Goal: Information Seeking & Learning: Learn about a topic

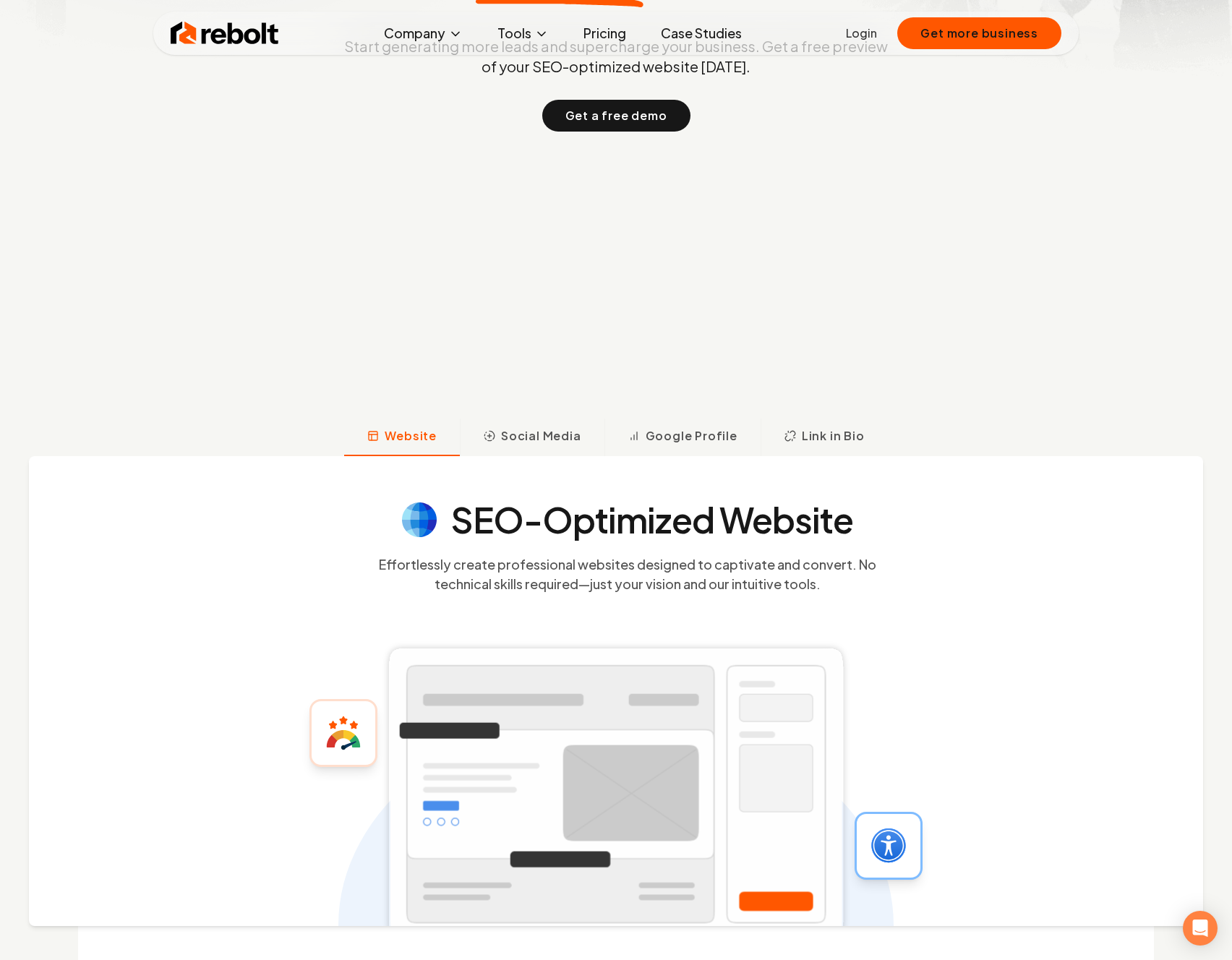
scroll to position [610, 0]
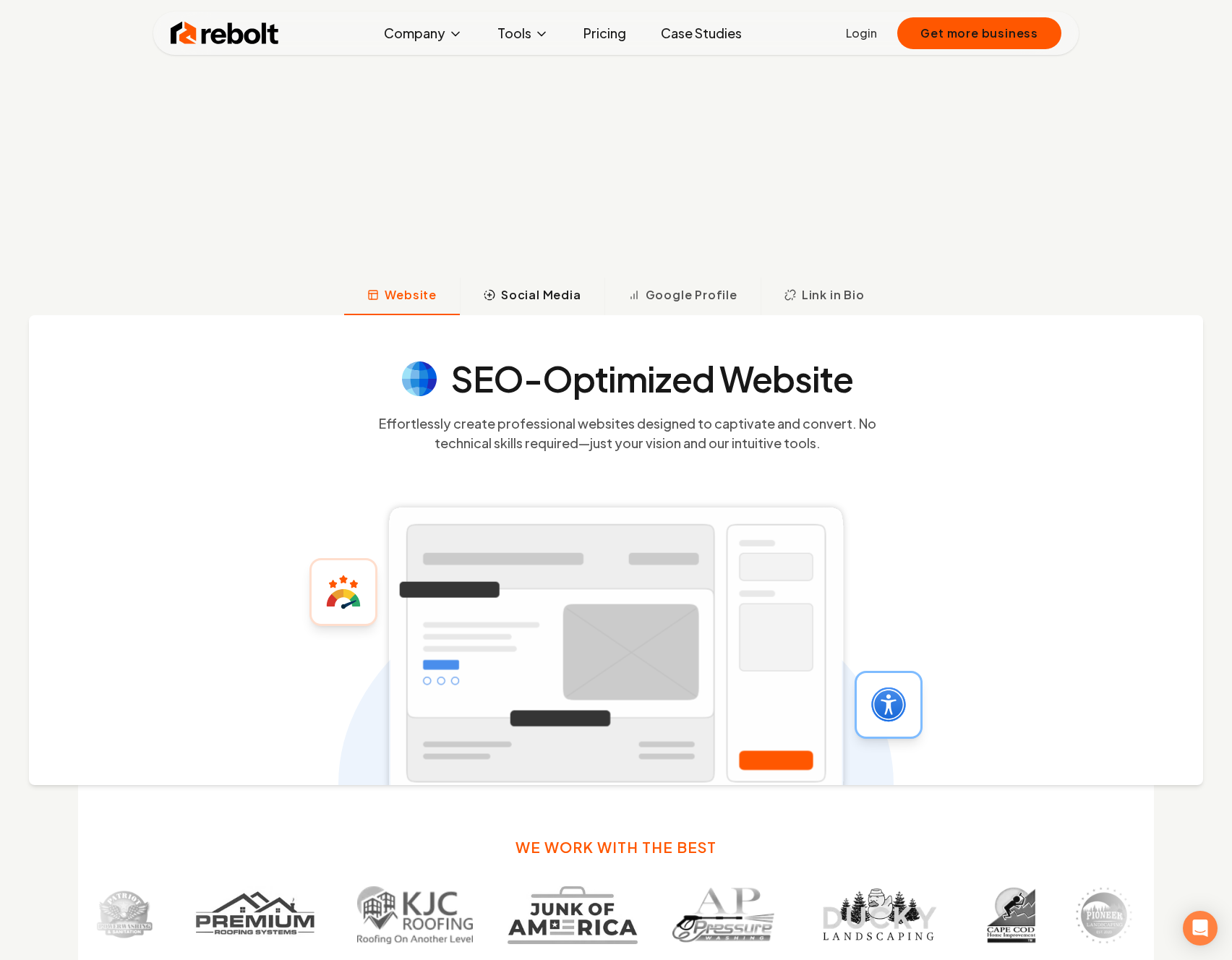
click at [528, 310] on button "Social Media" at bounding box center [532, 296] width 145 height 38
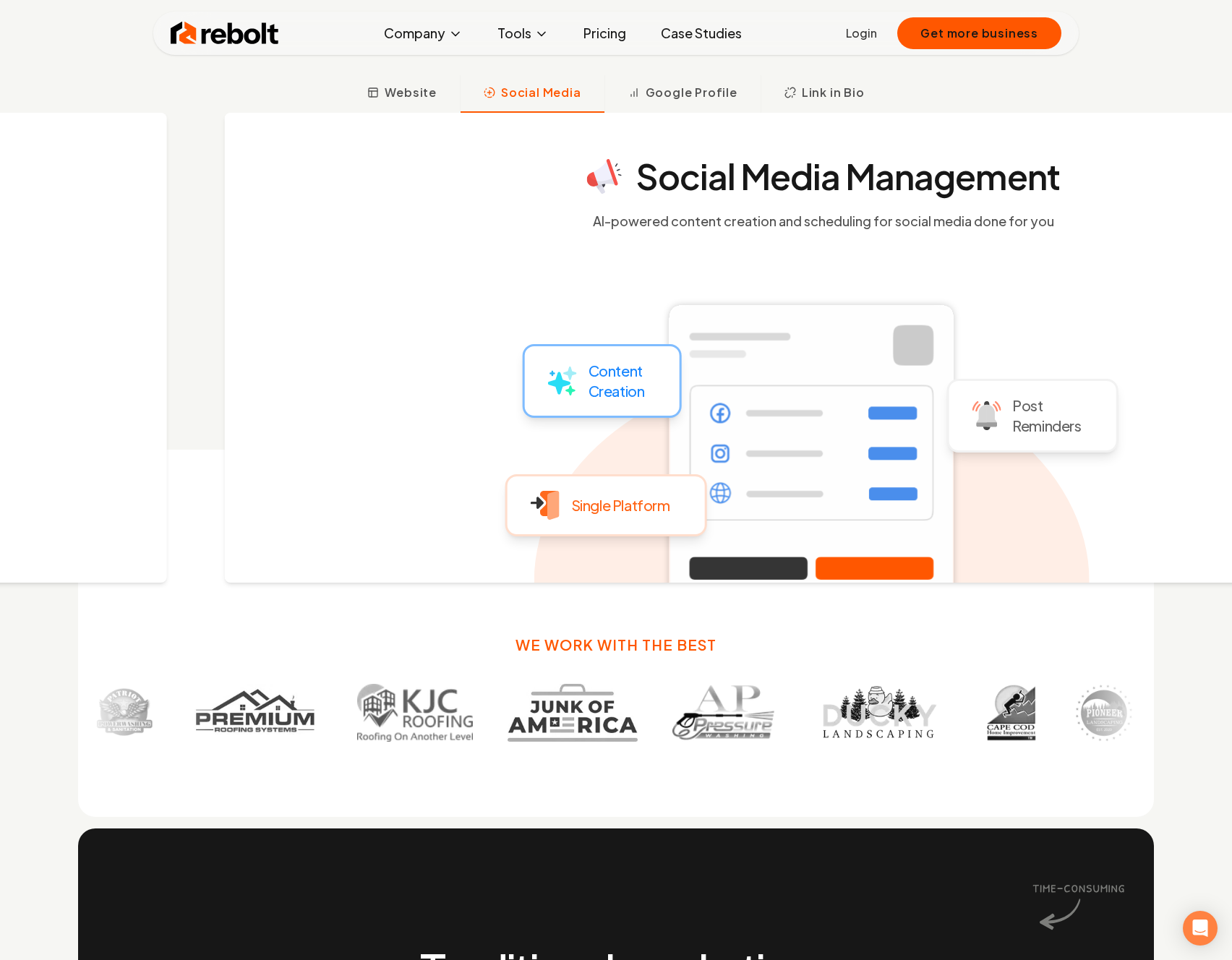
scroll to position [816, 0]
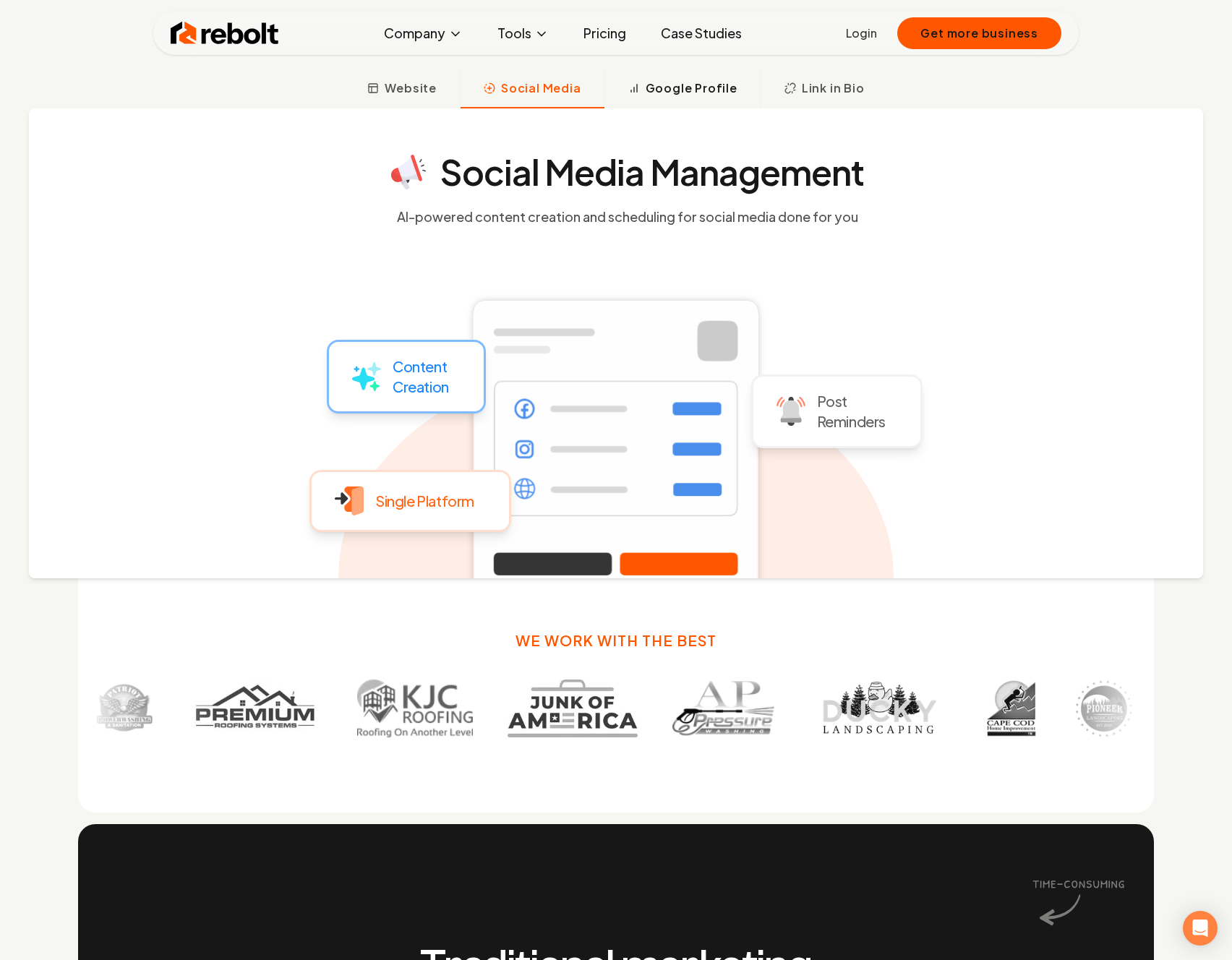
click at [664, 99] on button "Google Profile" at bounding box center [682, 90] width 156 height 38
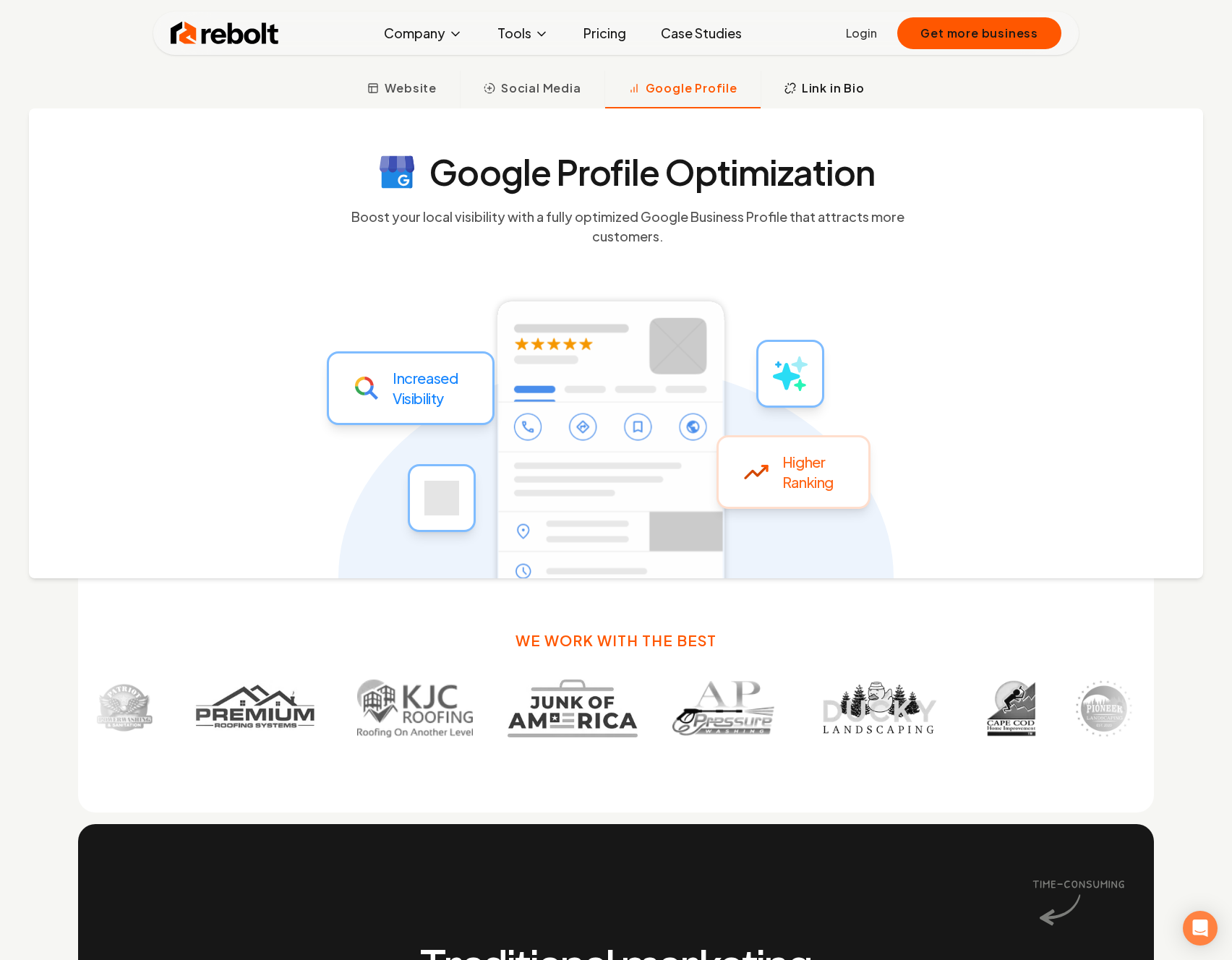
click at [767, 85] on button "Link in Bio" at bounding box center [824, 90] width 128 height 38
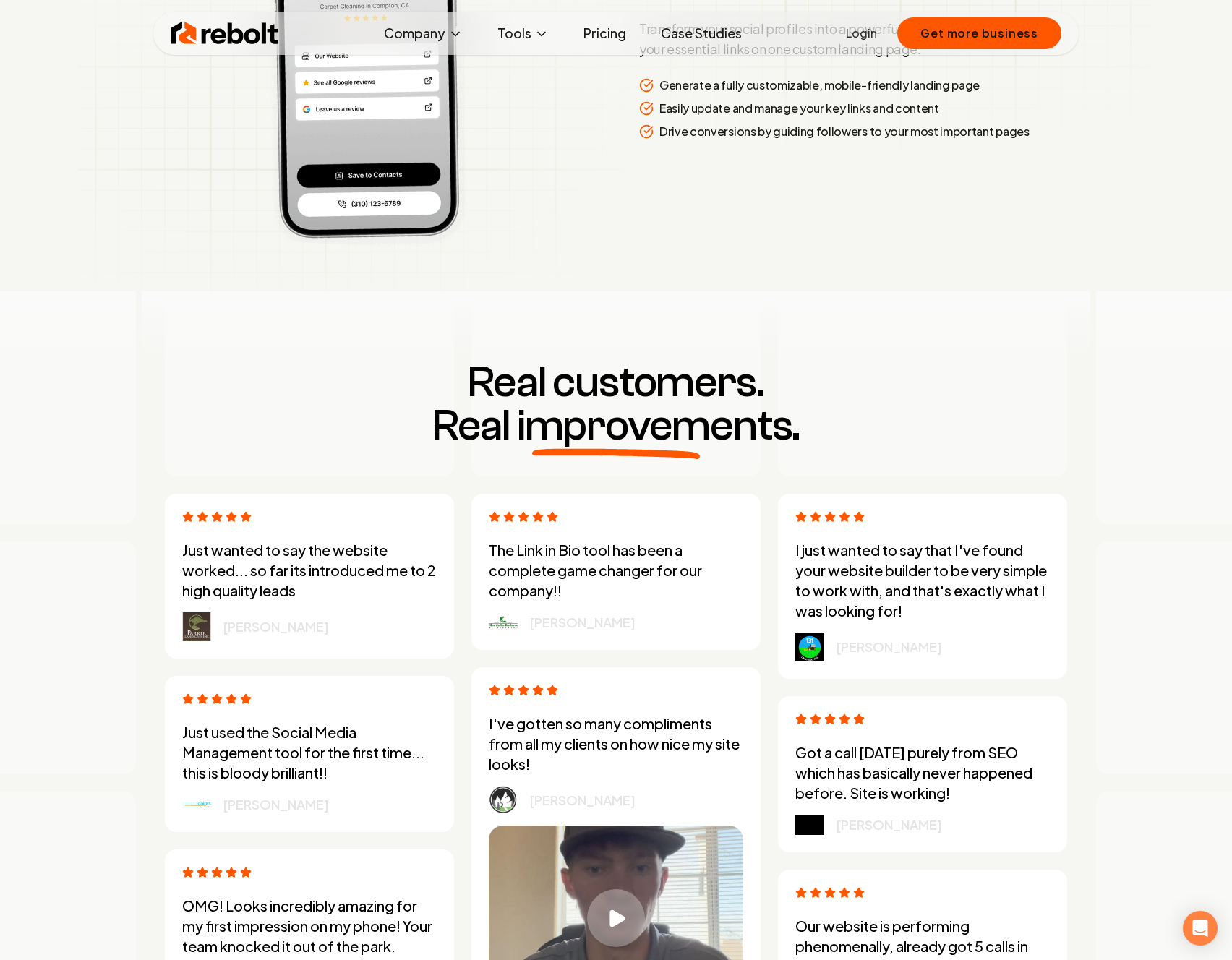
scroll to position [4243, 0]
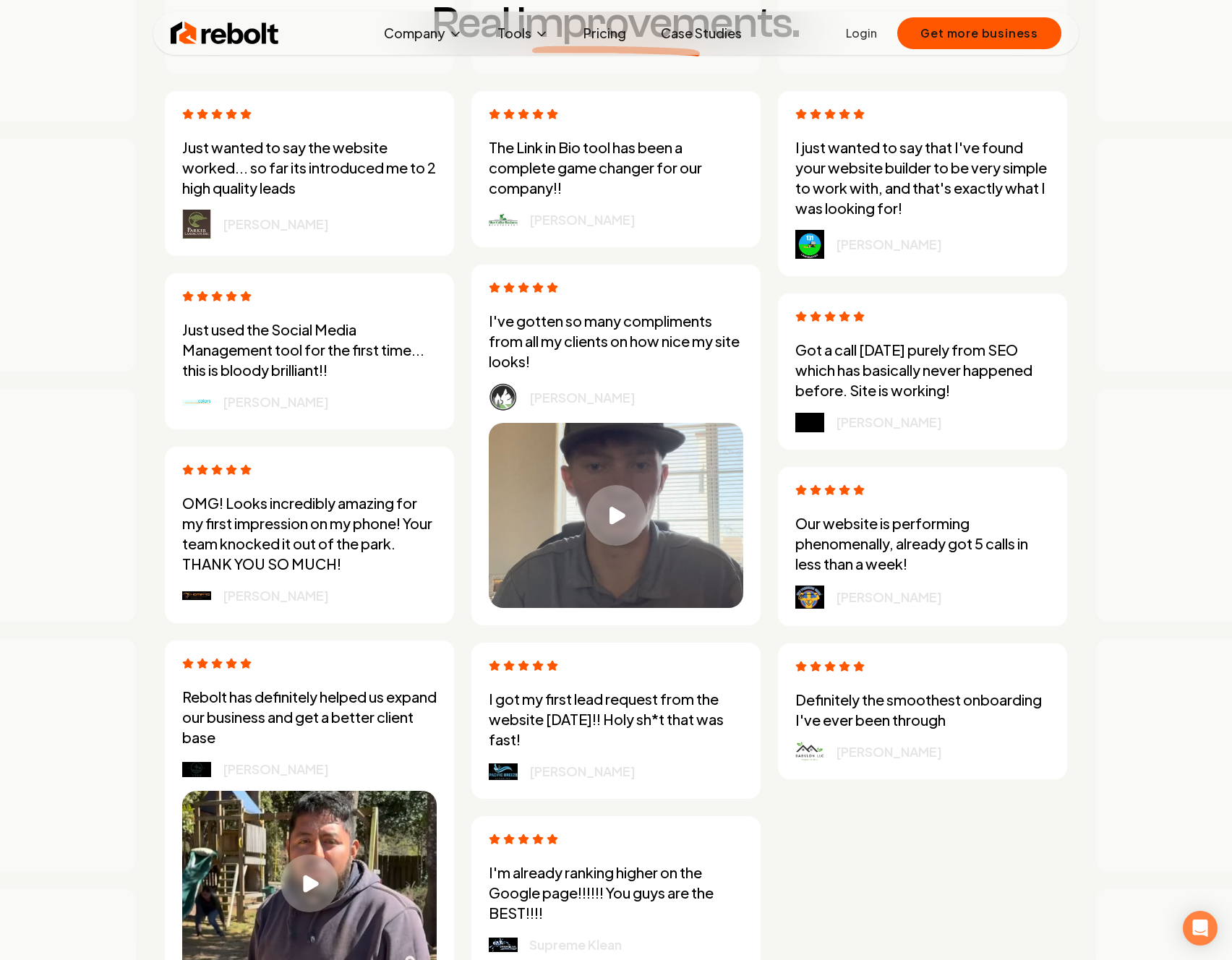
click at [611, 511] on icon "Play video" at bounding box center [617, 516] width 16 height 18
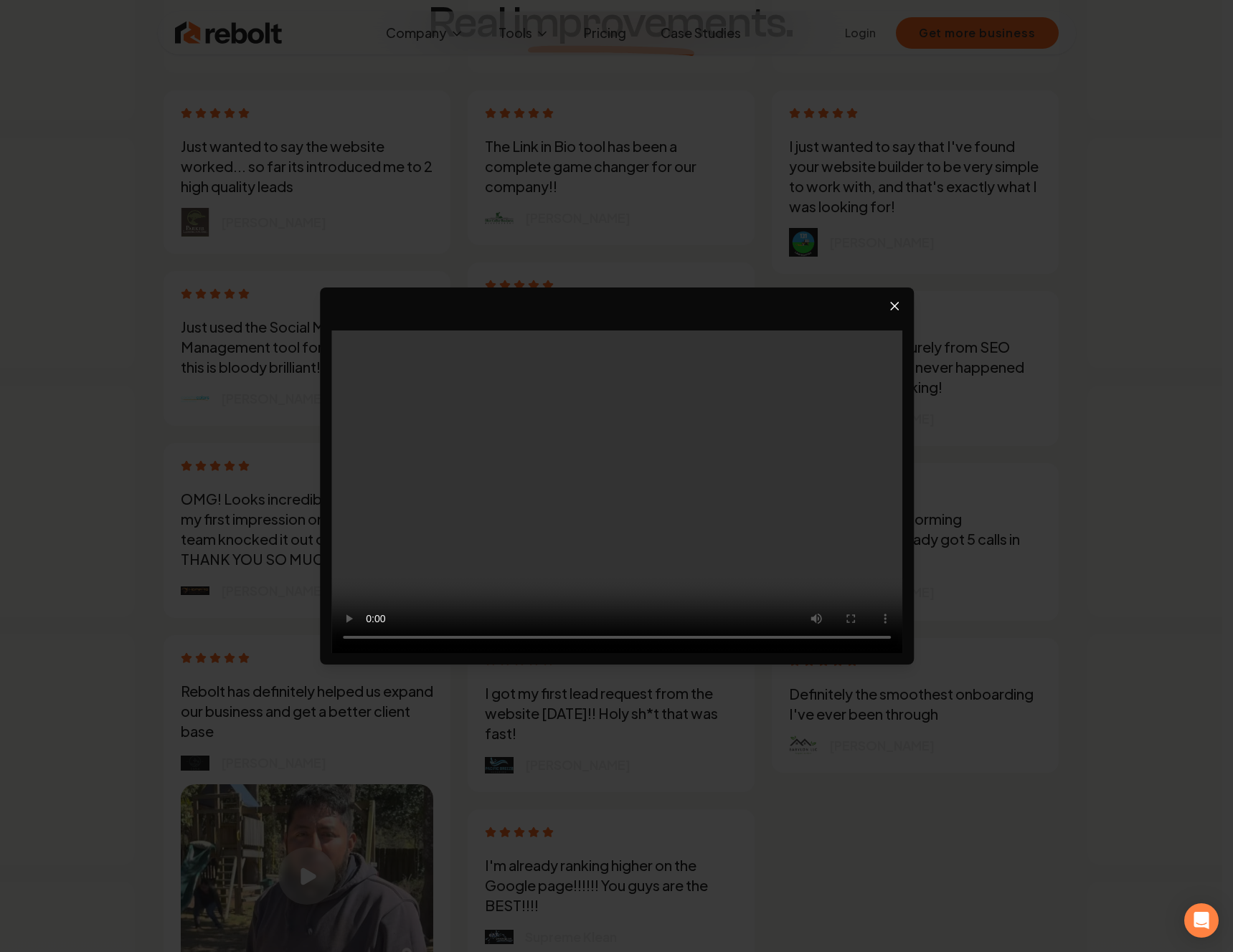
click at [898, 300] on icon "Close video player" at bounding box center [894, 306] width 14 height 14
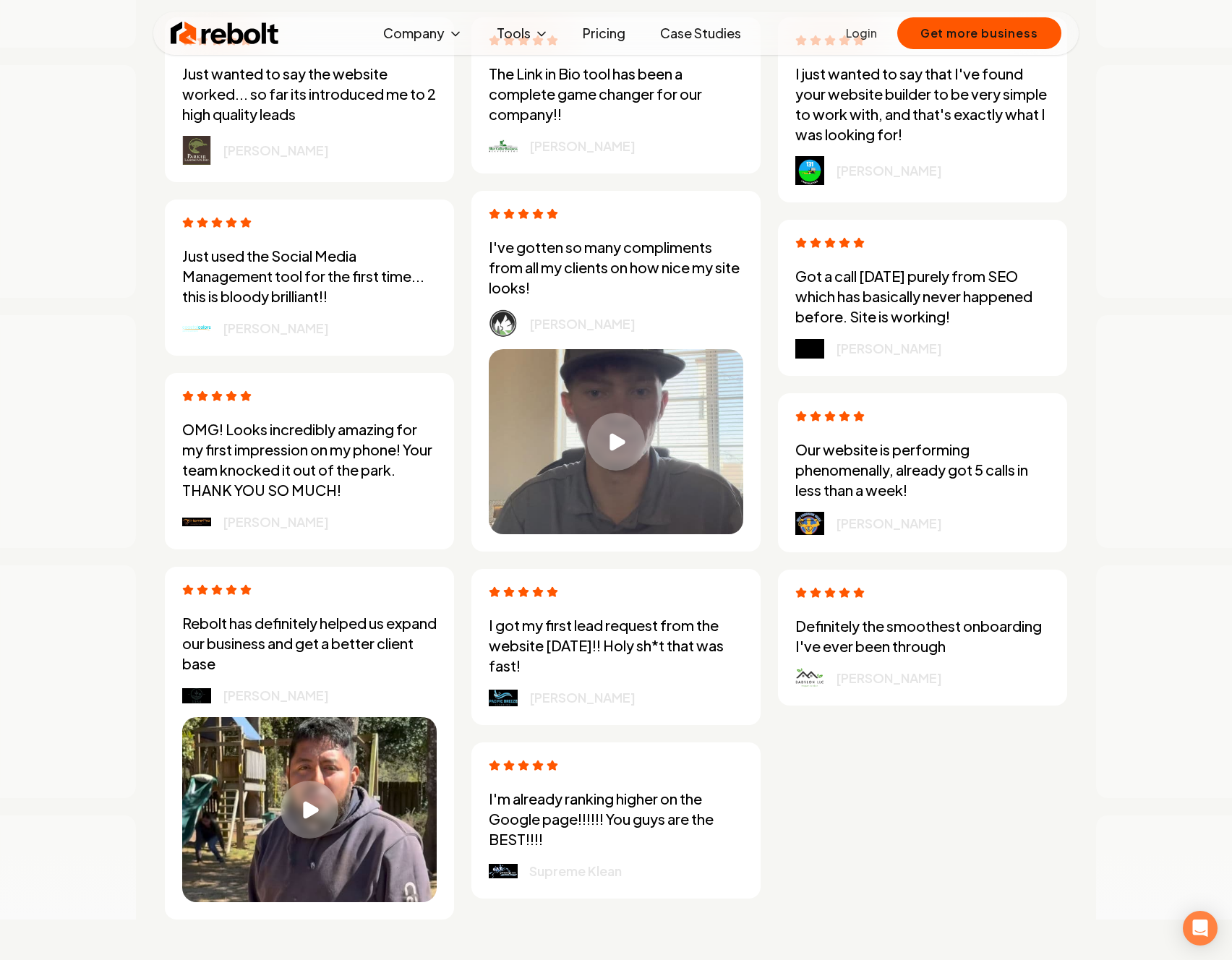
scroll to position [4420, 0]
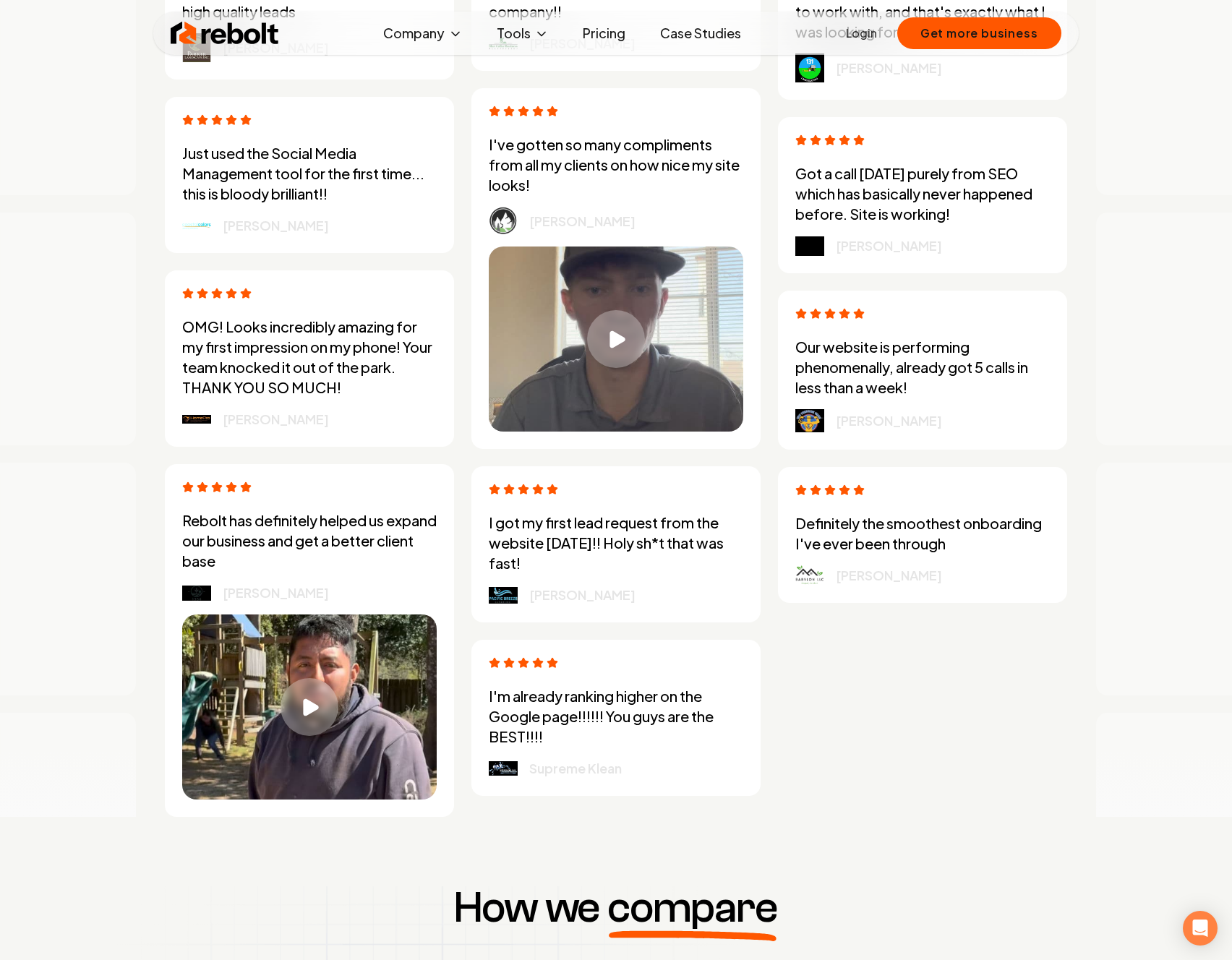
click at [324, 677] on button "Play video" at bounding box center [309, 707] width 254 height 185
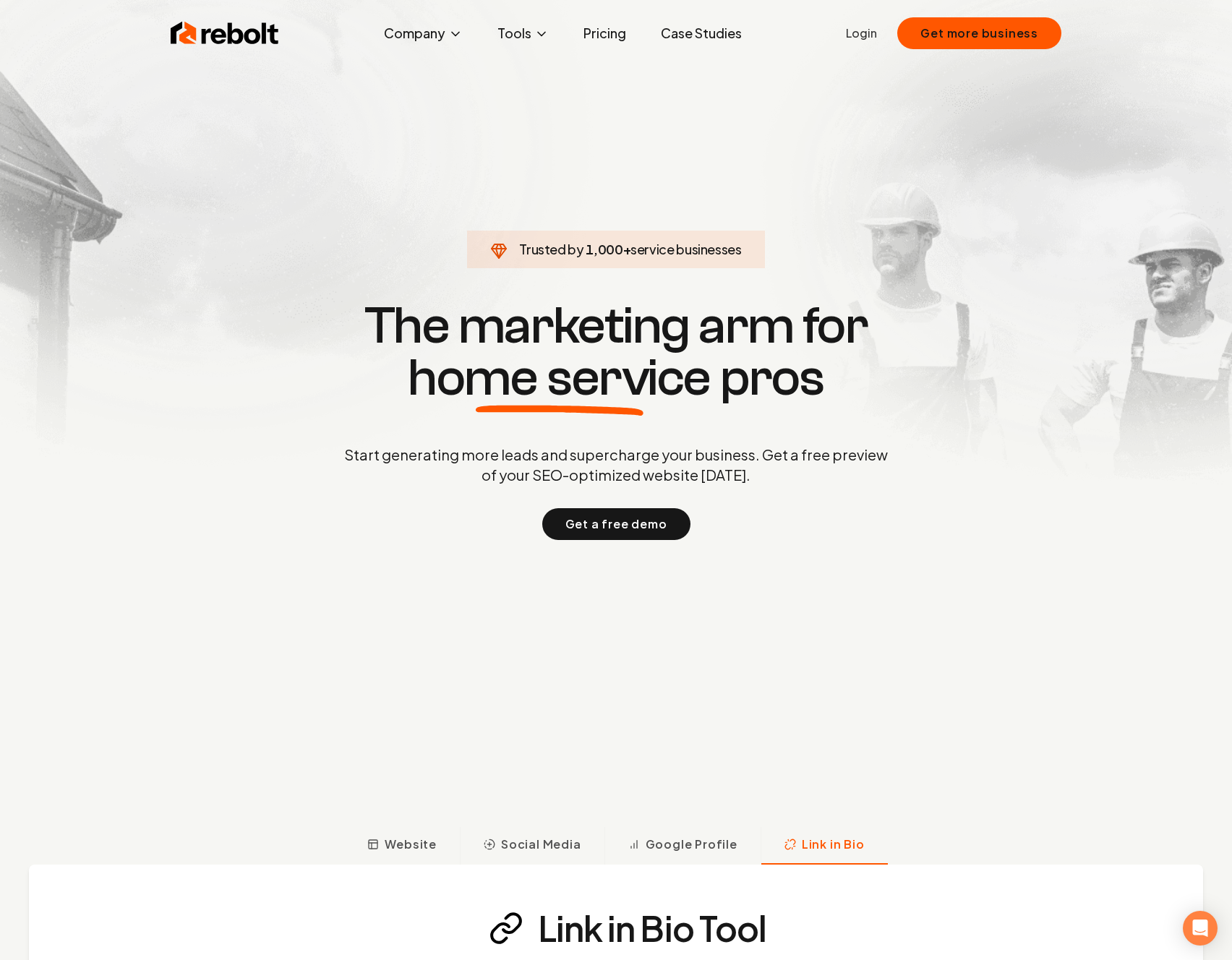
scroll to position [0, 0]
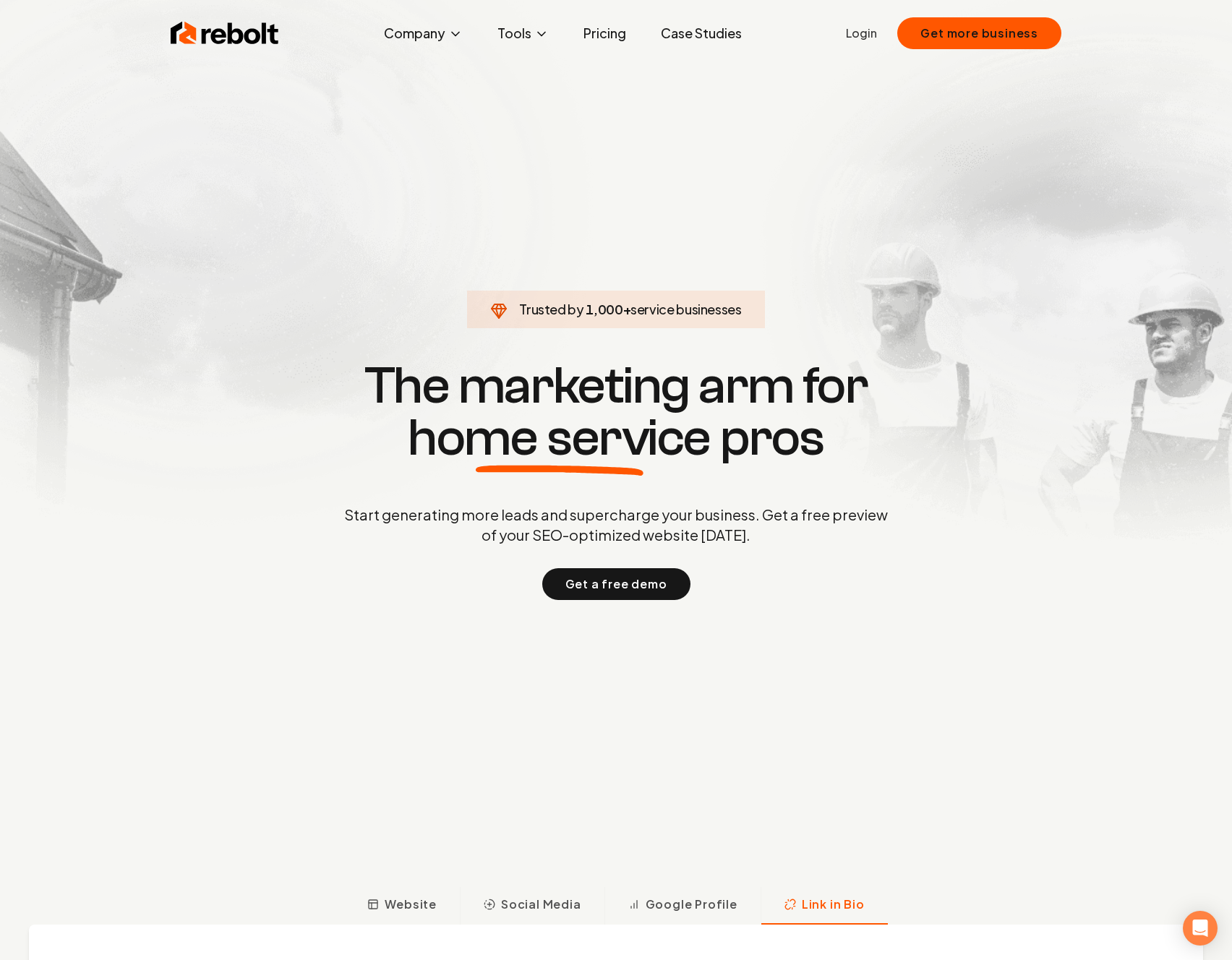
click at [622, 30] on link "Pricing" at bounding box center [604, 33] width 66 height 29
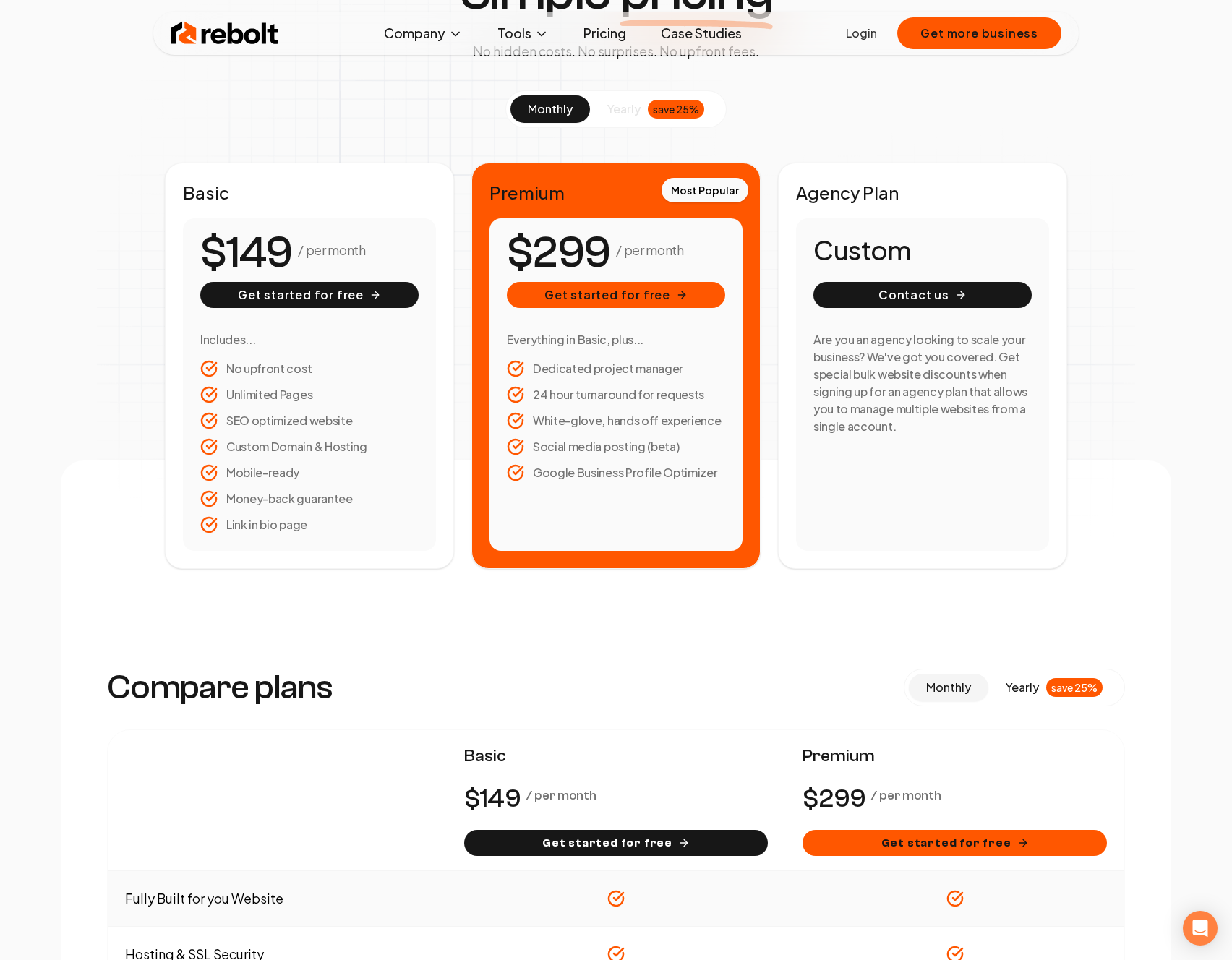
scroll to position [156, 0]
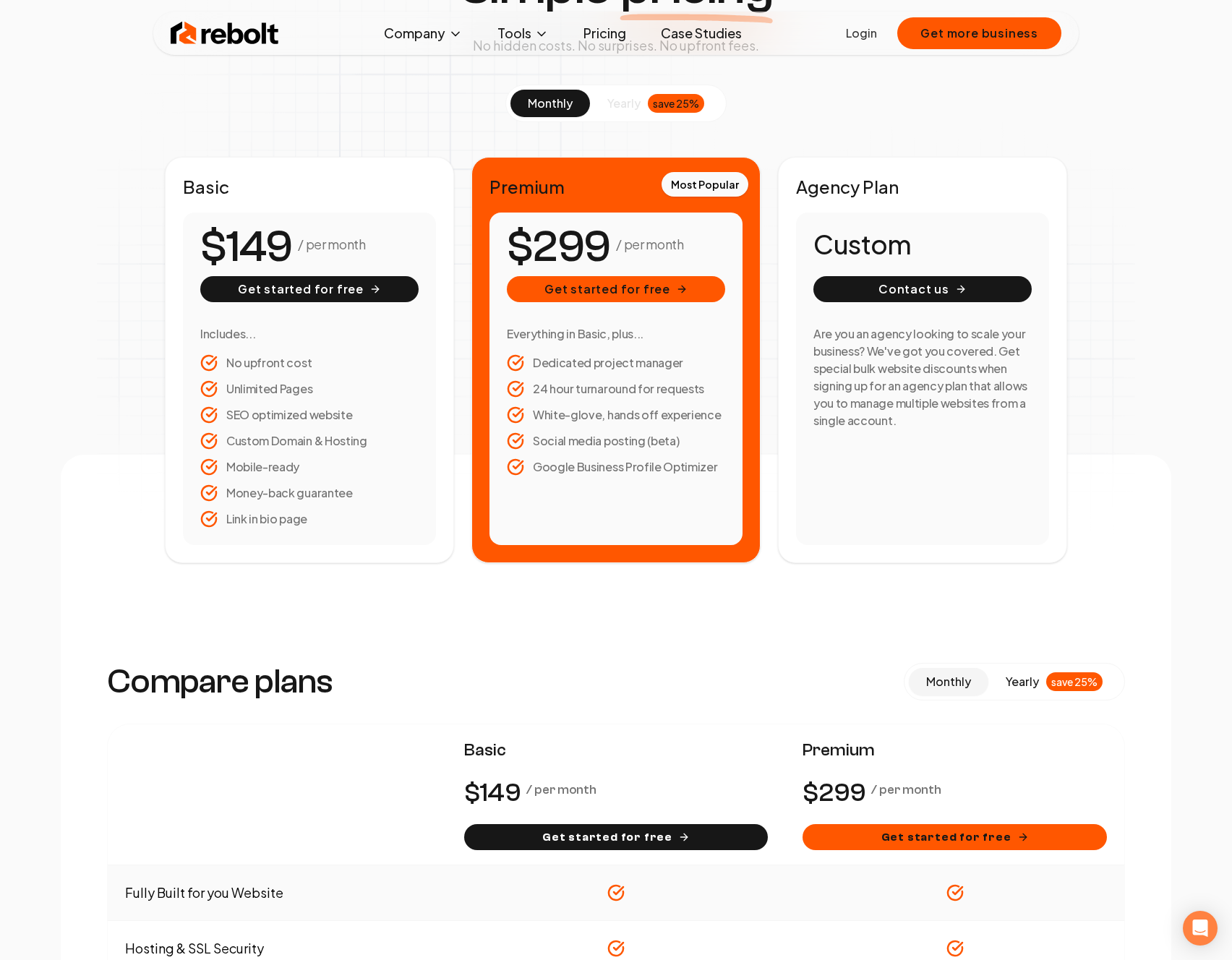
click at [604, 91] on button "yearly save 25%" at bounding box center [656, 104] width 132 height 27
click at [529, 92] on button "monthly" at bounding box center [550, 104] width 80 height 27
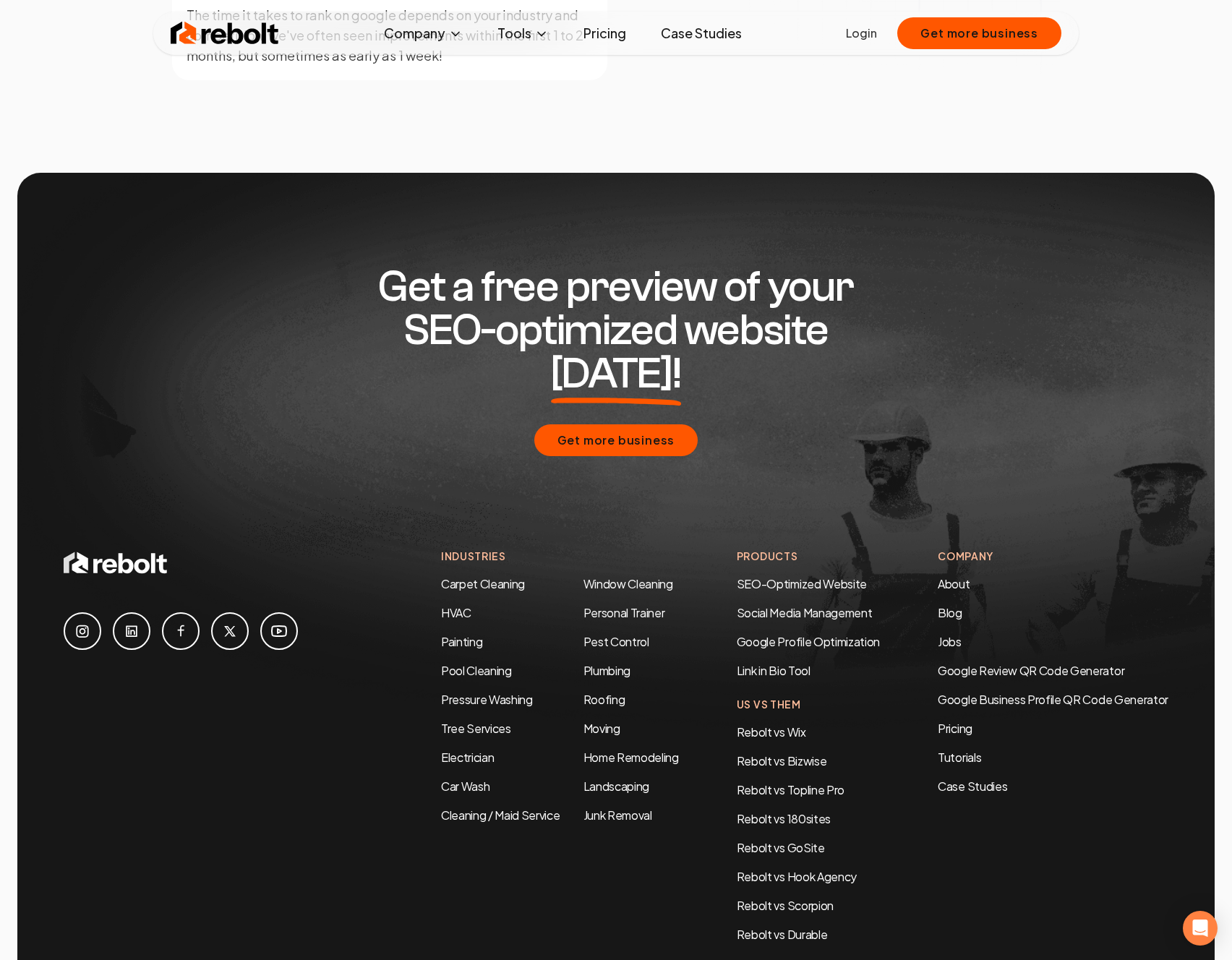
scroll to position [2445, 0]
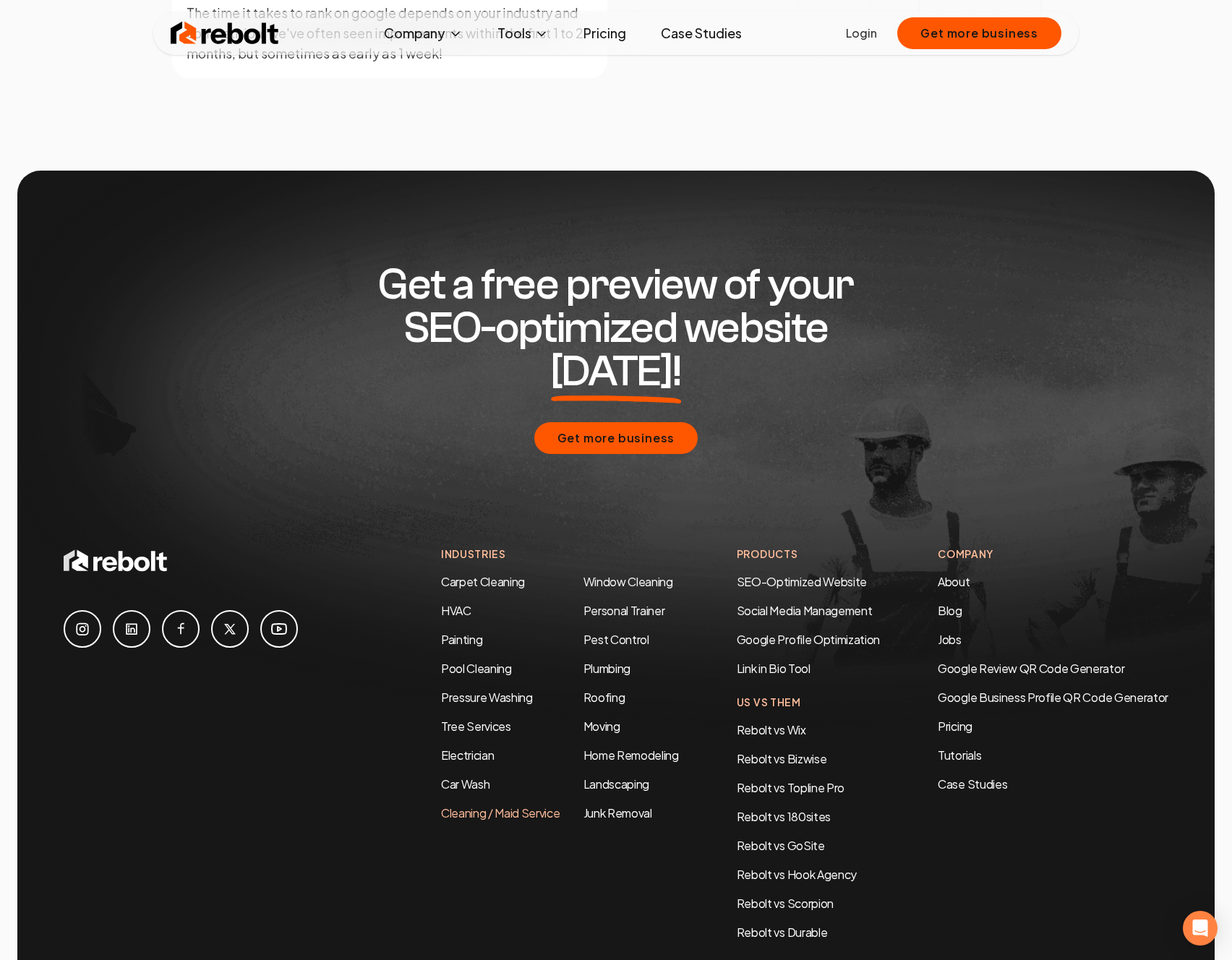
click at [509, 806] on link "Cleaning / Maid Service" at bounding box center [500, 814] width 119 height 15
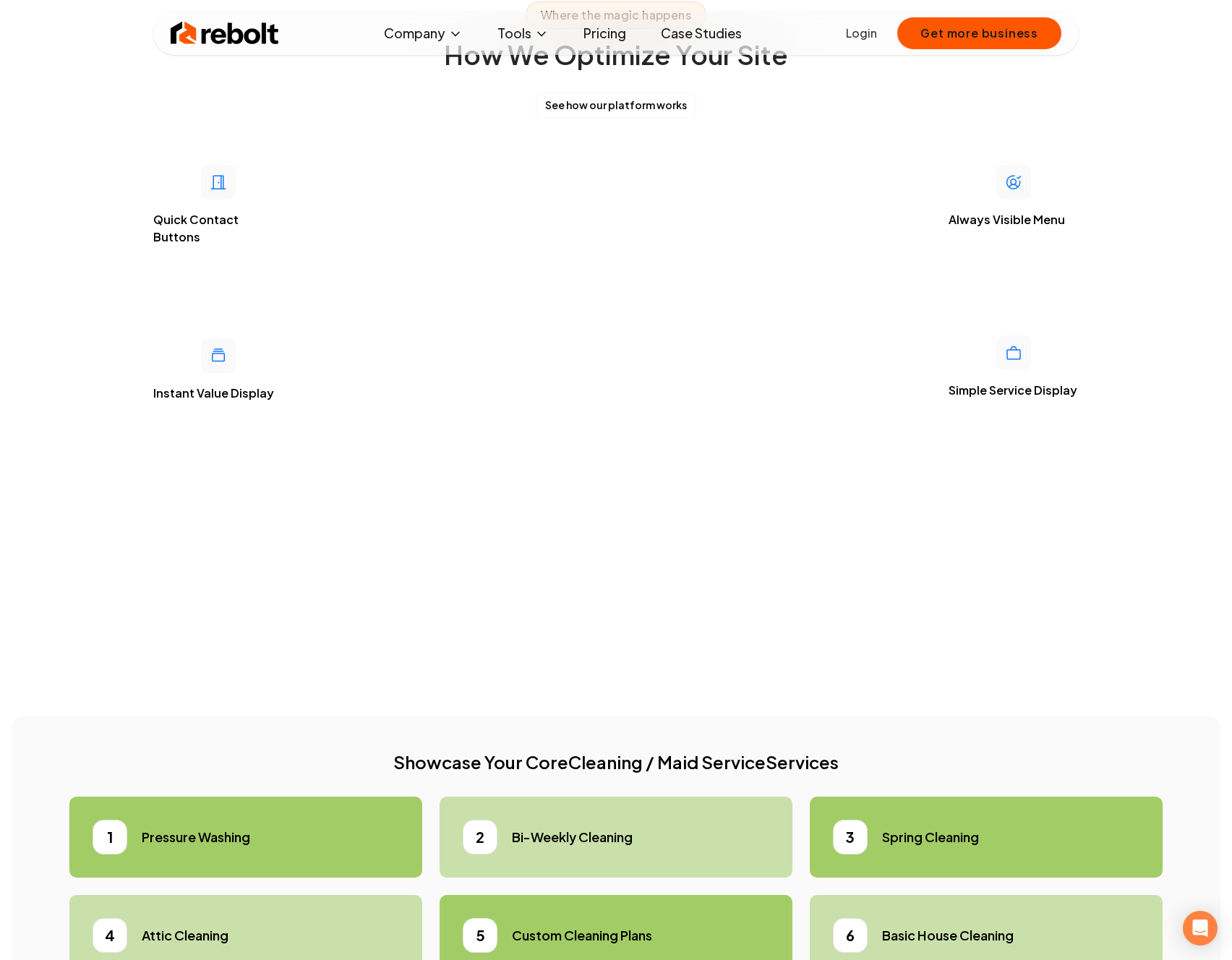
scroll to position [3576, 0]
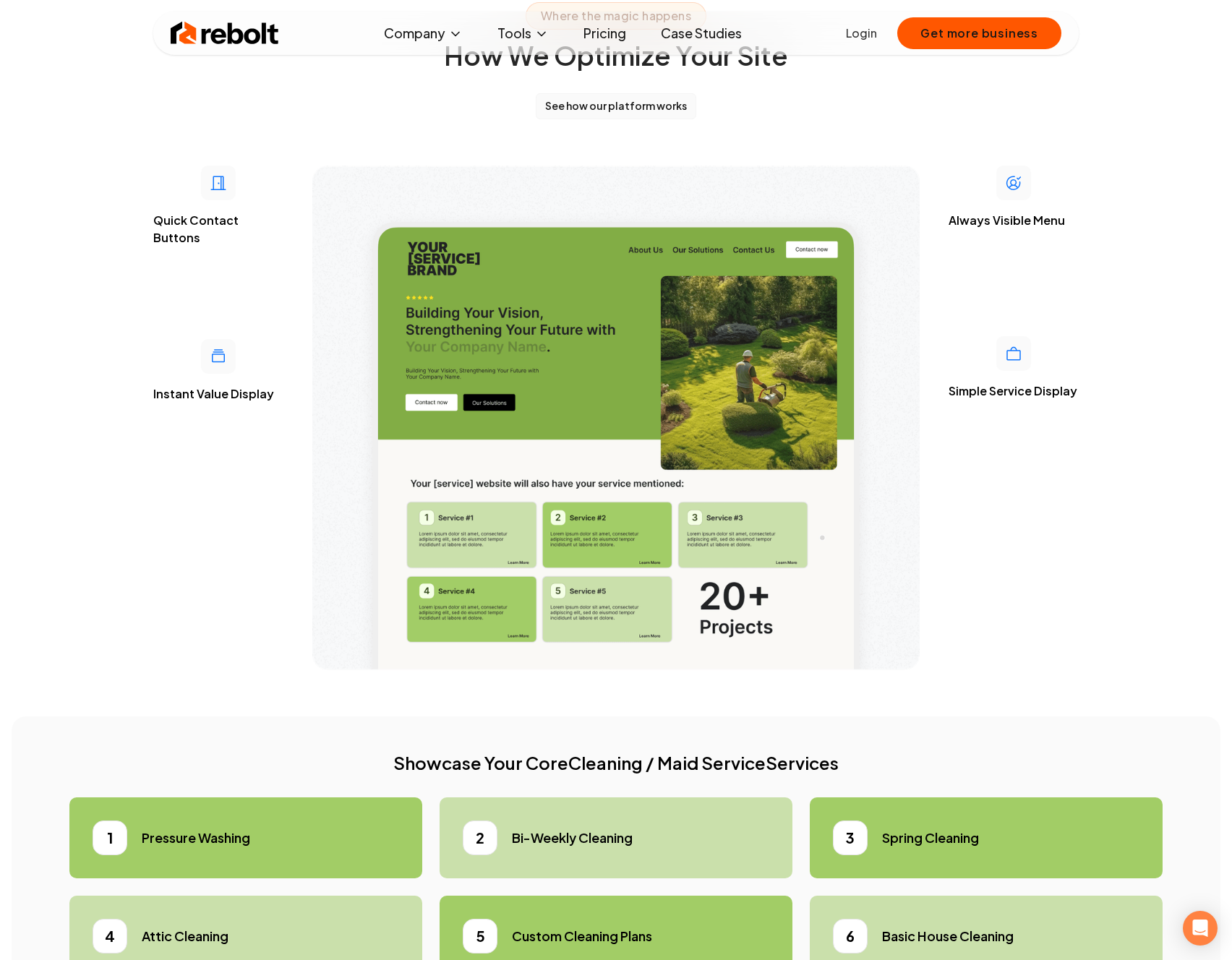
click at [643, 119] on button "See how our platform works" at bounding box center [616, 106] width 160 height 26
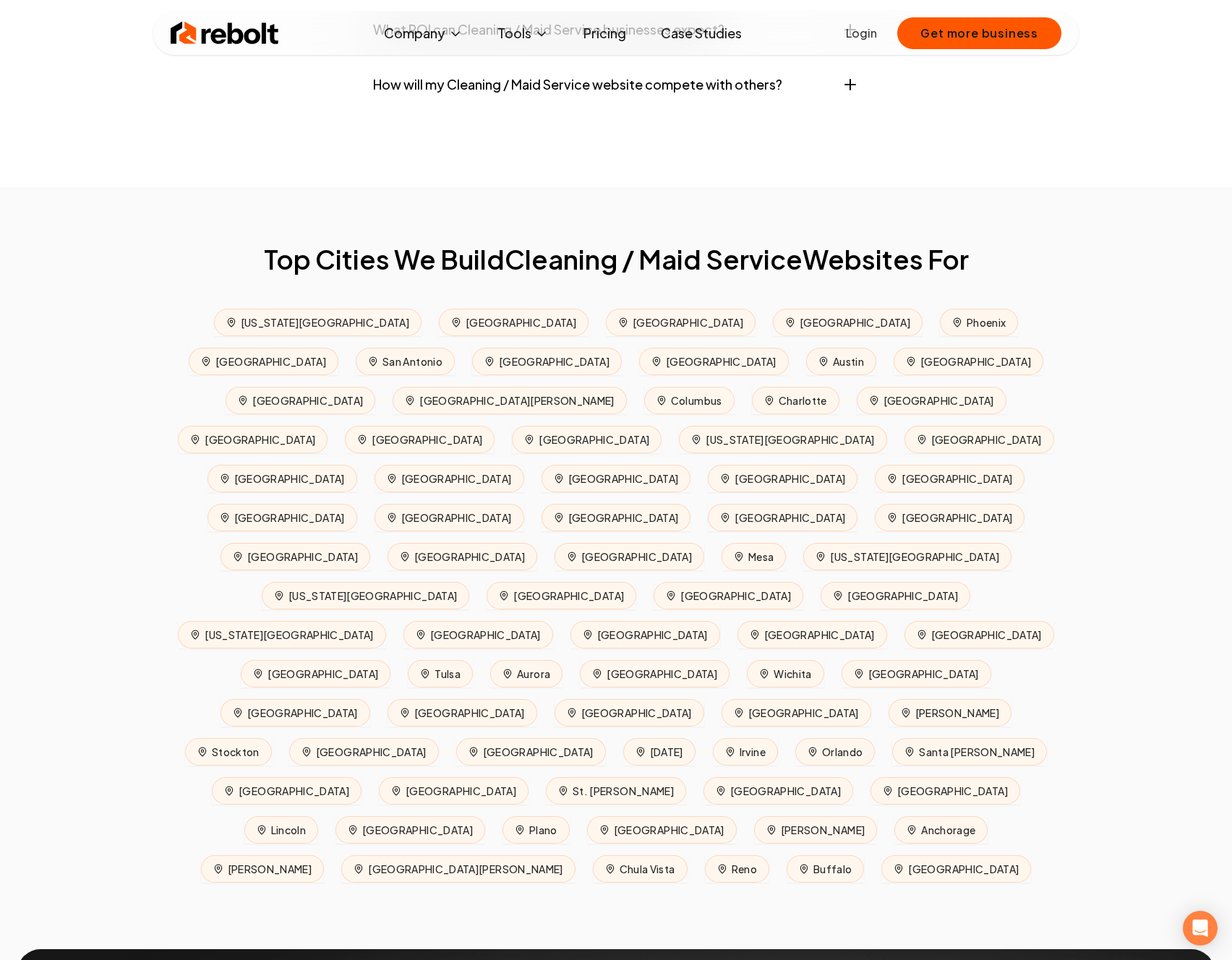
scroll to position [6139, 0]
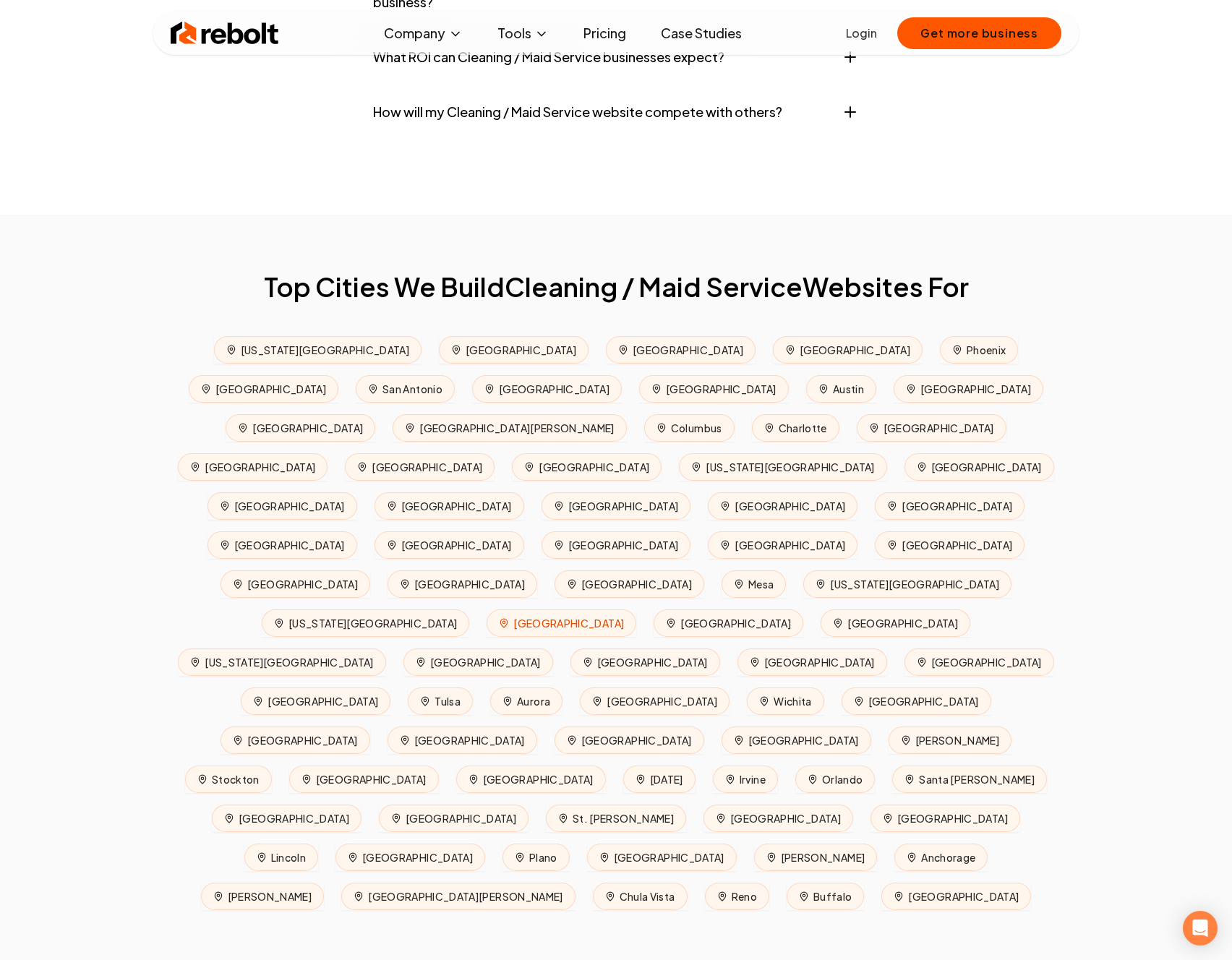
click at [508, 619] on icon at bounding box center [504, 623] width 7 height 9
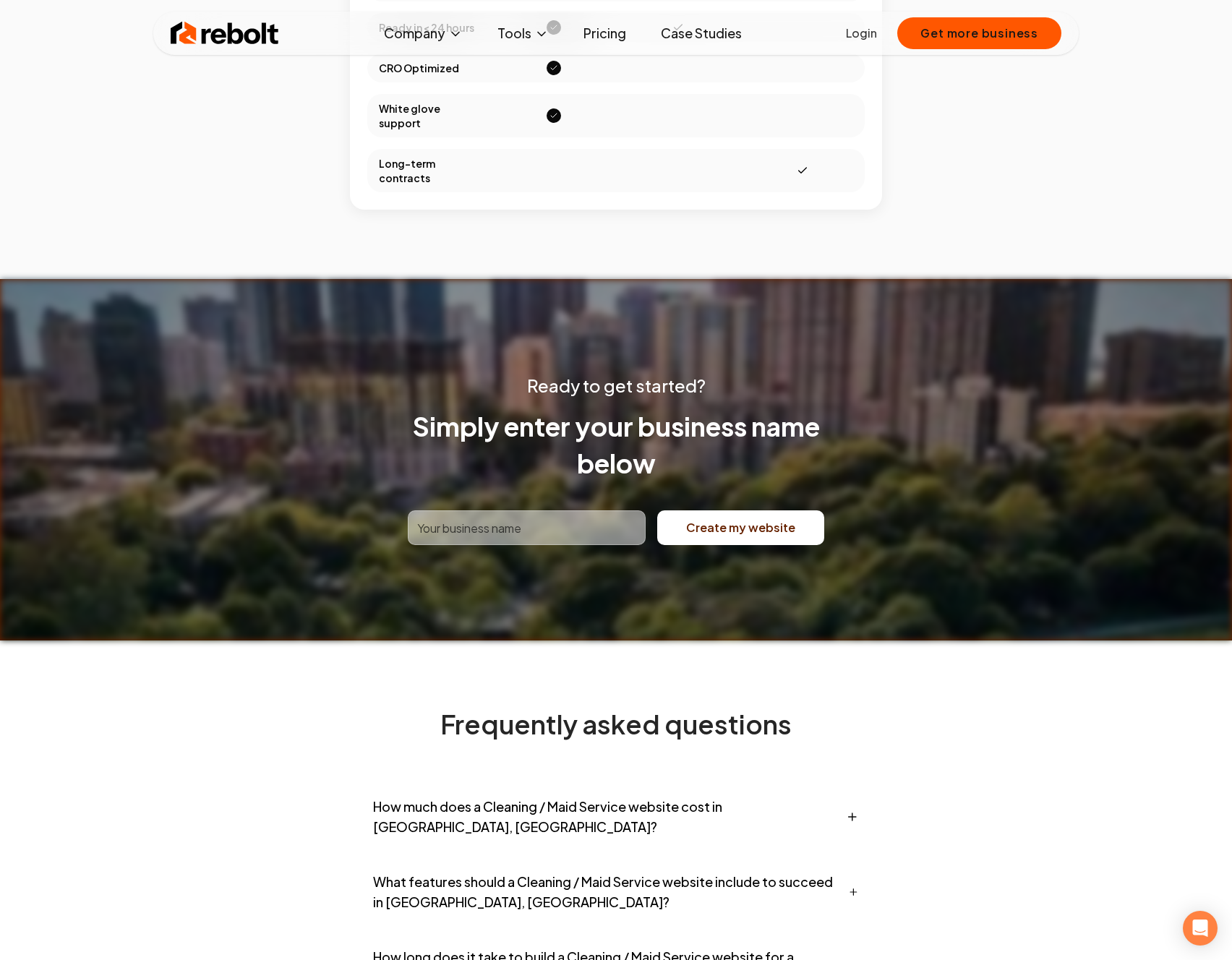
scroll to position [5013, 0]
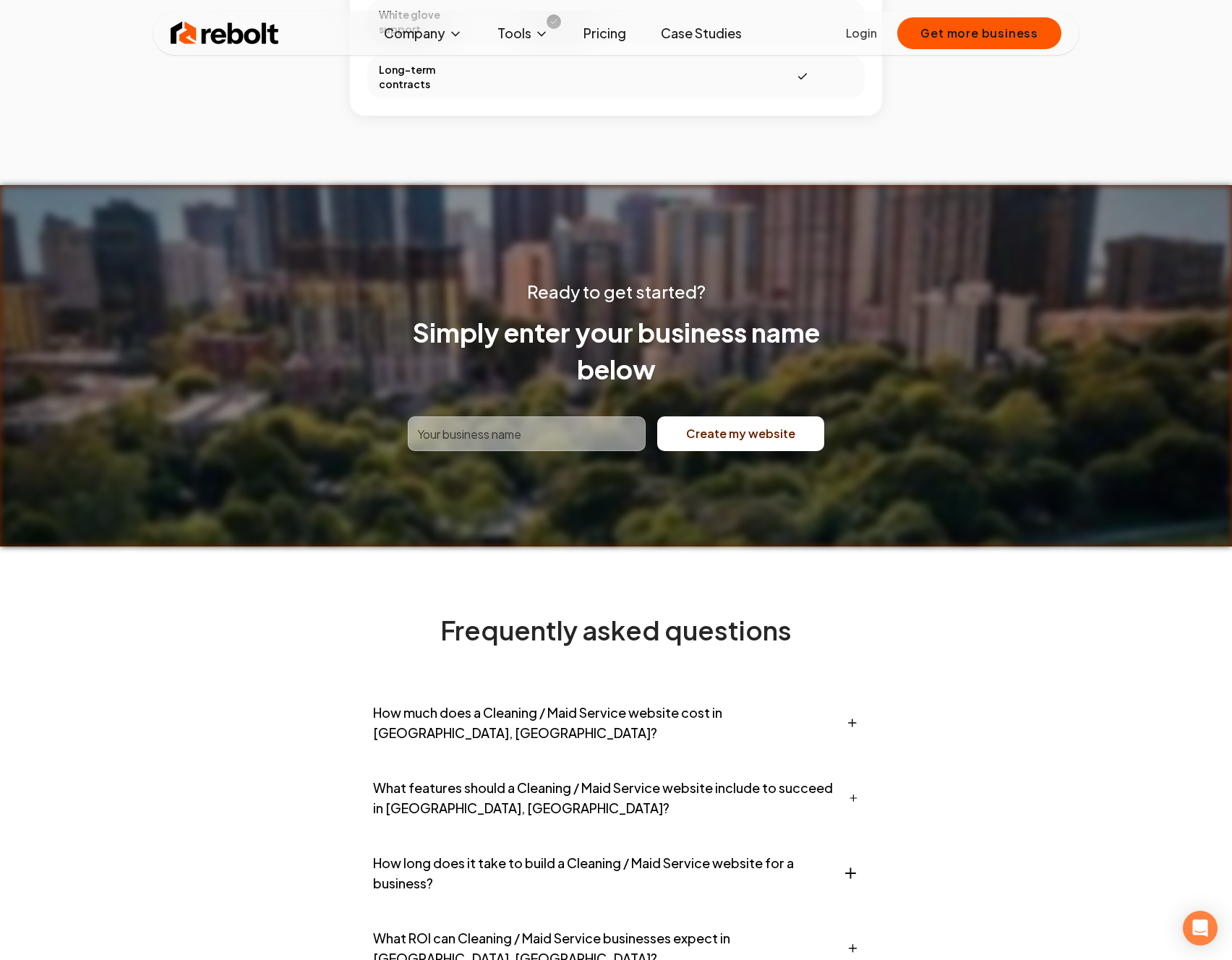
click at [610, 25] on link "Pricing" at bounding box center [604, 33] width 66 height 29
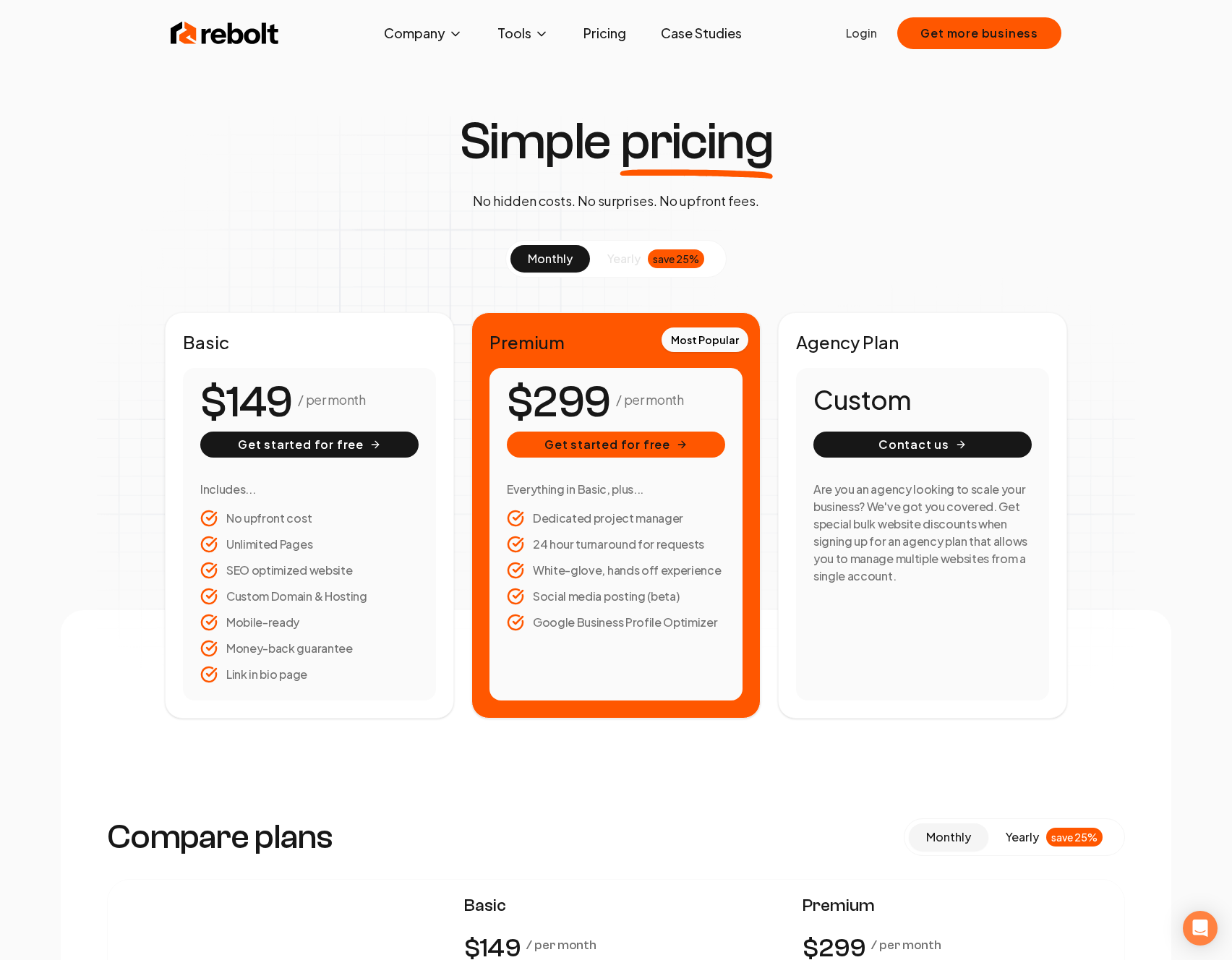
click at [680, 27] on link "Case Studies" at bounding box center [701, 33] width 104 height 29
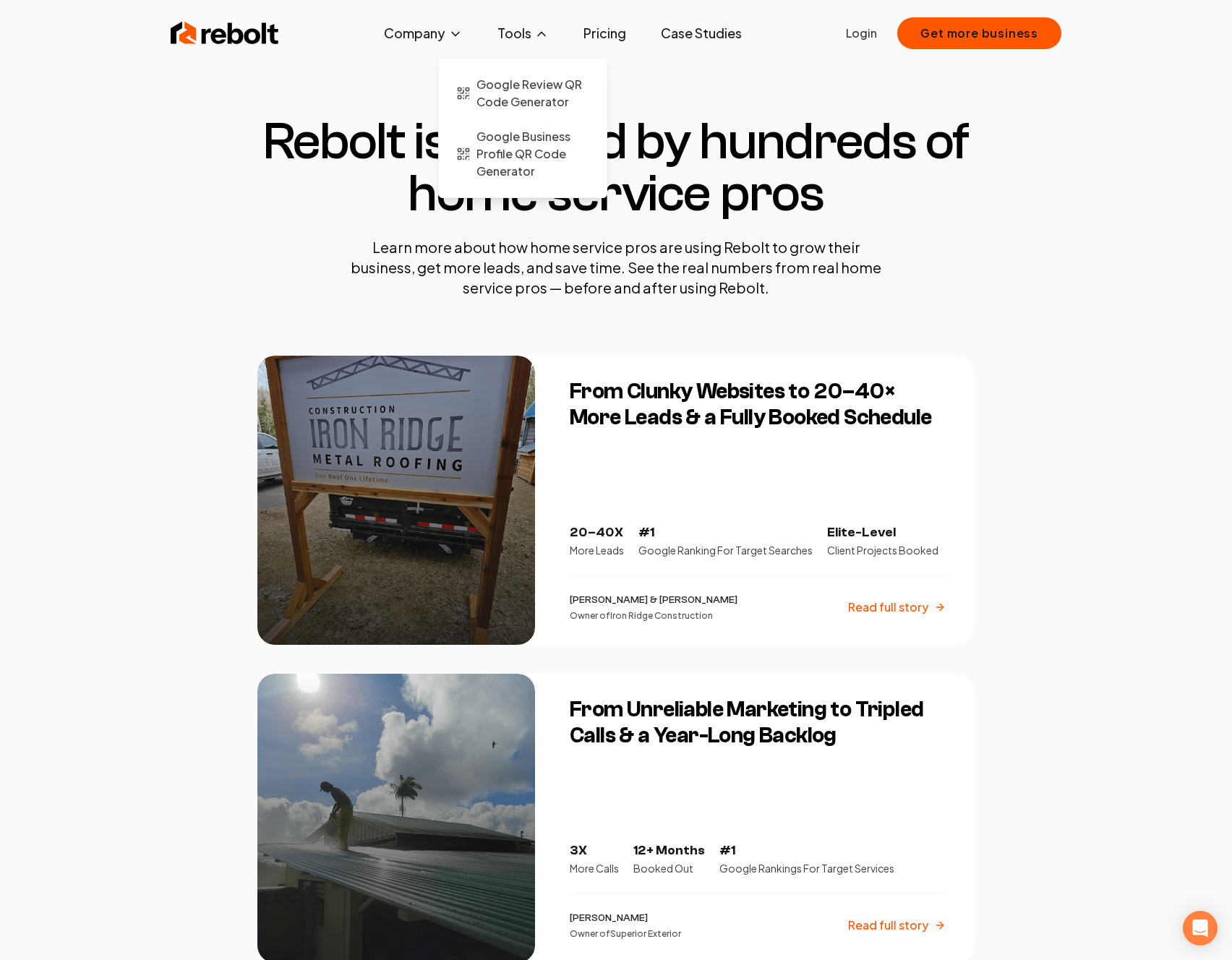
click at [536, 30] on icon at bounding box center [541, 33] width 15 height 15
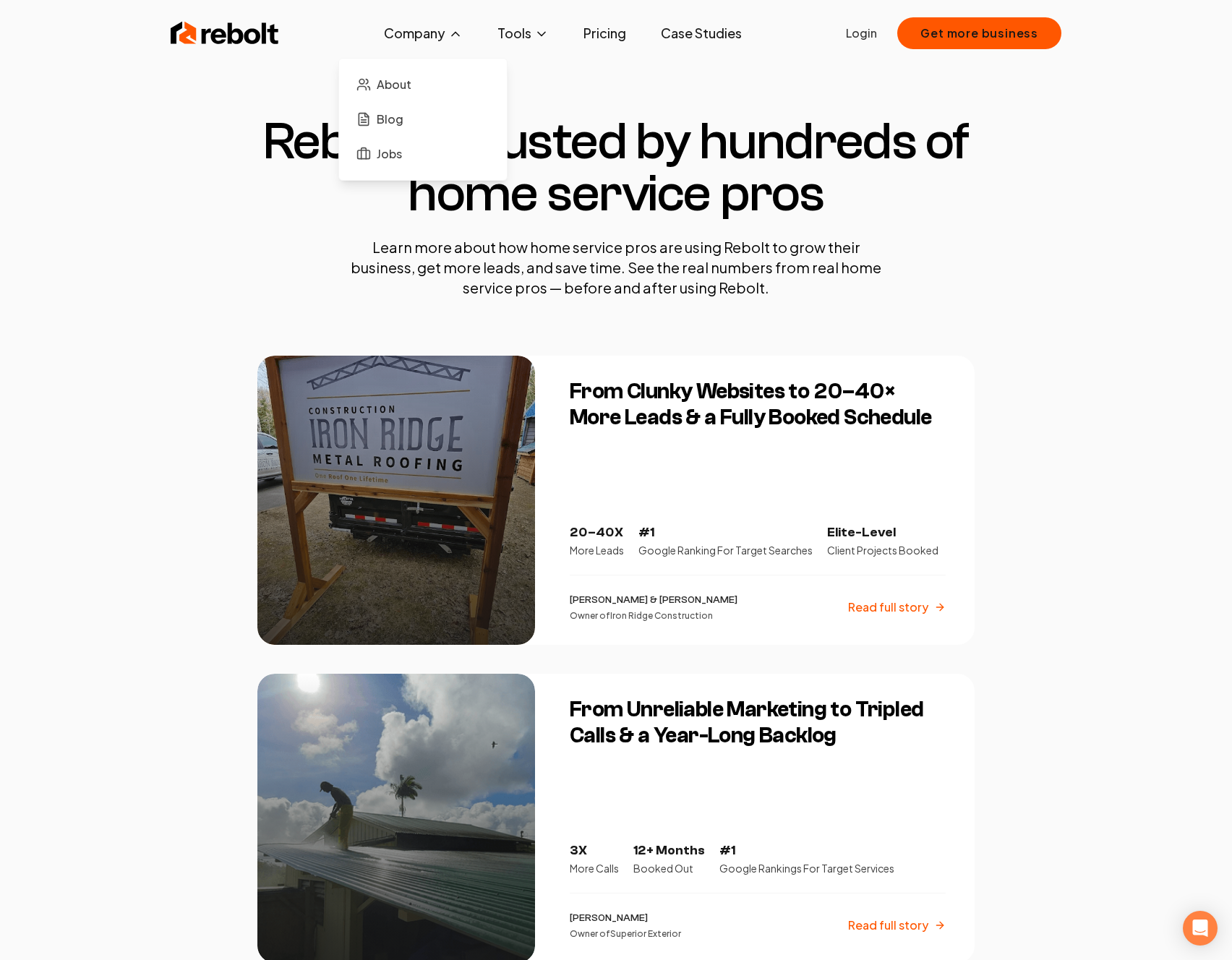
click at [443, 36] on button "Company" at bounding box center [423, 33] width 102 height 29
click at [248, 26] on img at bounding box center [224, 33] width 109 height 29
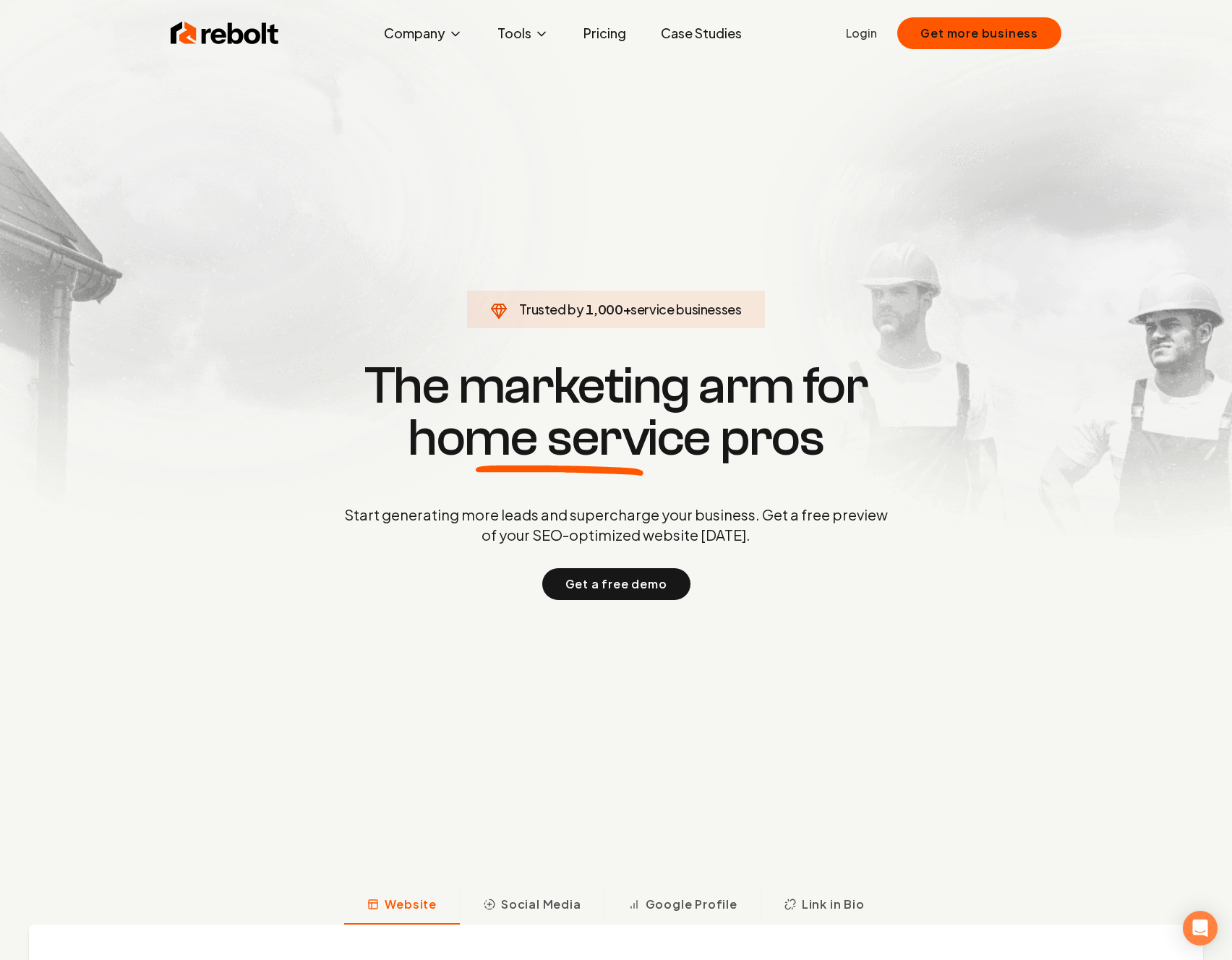
click at [610, 35] on link "Pricing" at bounding box center [604, 33] width 66 height 29
